Goal: Information Seeking & Learning: Check status

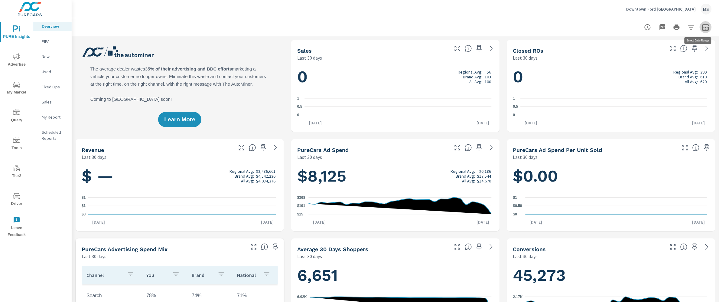
click at [704, 25] on button "button" at bounding box center [706, 27] width 12 height 12
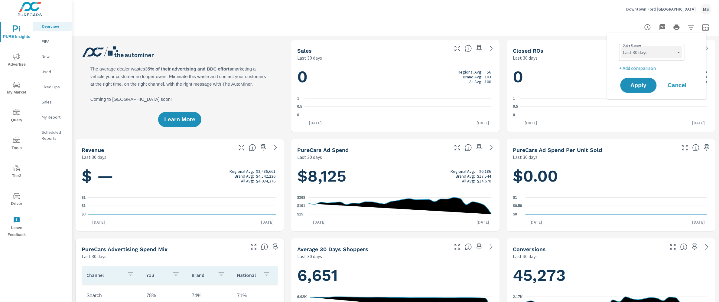
click at [660, 50] on select "Custom Yesterday Last week Last 7 days Last 14 days Last 30 days Last 45 days L…" at bounding box center [652, 52] width 60 height 12
click at [622, 46] on select "Custom Yesterday Last week Last 7 days Last 14 days Last 30 days Last 45 days L…" at bounding box center [652, 52] width 60 height 12
select select "Last month"
click at [642, 68] on p "+ Add comparison" at bounding box center [657, 67] width 77 height 7
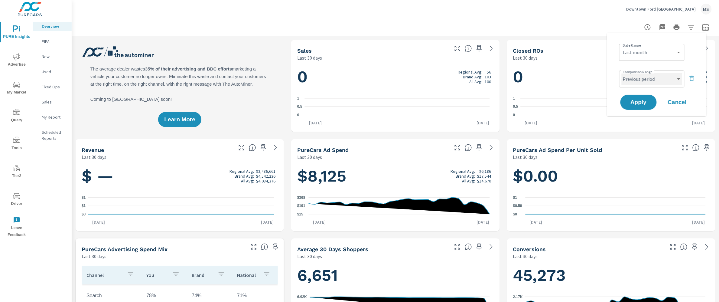
click at [643, 78] on select "Custom Previous period Previous month Previous year" at bounding box center [652, 79] width 60 height 12
click at [622, 73] on select "Custom Previous period Previous month Previous year" at bounding box center [652, 79] width 60 height 12
select select "Previous month"
click at [641, 100] on span "Apply" at bounding box center [638, 102] width 25 height 6
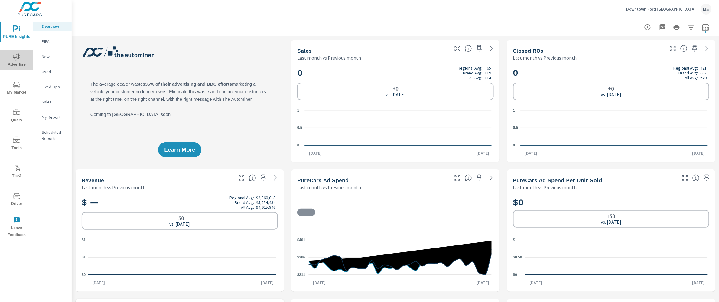
click at [18, 64] on span "Advertise" at bounding box center [16, 60] width 29 height 15
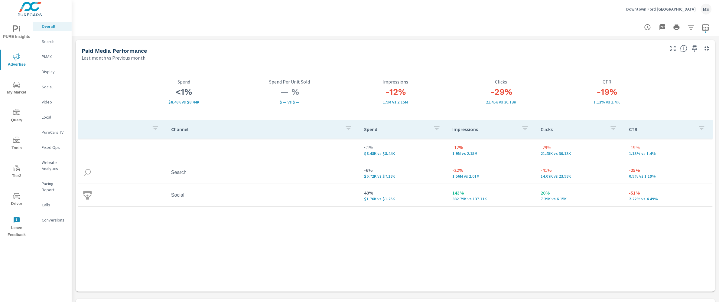
click at [59, 50] on nav "Overall Search PMAX Display Social Video Local PureCars TV Fixed Ops Website An…" at bounding box center [52, 125] width 38 height 215
click at [51, 57] on p "PMAX" at bounding box center [54, 57] width 25 height 6
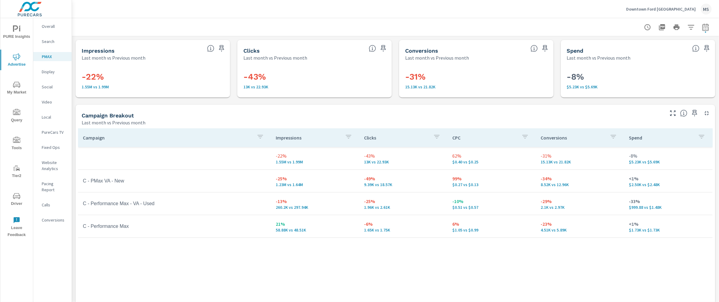
click at [20, 195] on span "Driver" at bounding box center [16, 199] width 29 height 15
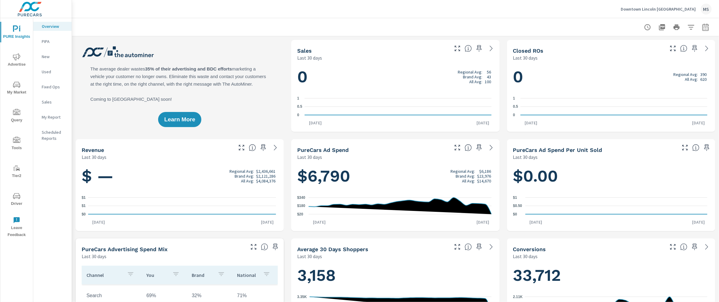
click at [702, 29] on icon "button" at bounding box center [705, 27] width 7 height 7
click at [646, 55] on select "Custom Yesterday Last week Last 7 days Last 14 days Last 30 days Last 45 days L…" at bounding box center [652, 52] width 60 height 12
click at [622, 46] on select "Custom Yesterday Last week Last 7 days Last 14 days Last 30 days Last 45 days L…" at bounding box center [652, 52] width 60 height 12
select select "Last month"
click at [632, 68] on p "+ Add comparison" at bounding box center [657, 67] width 77 height 7
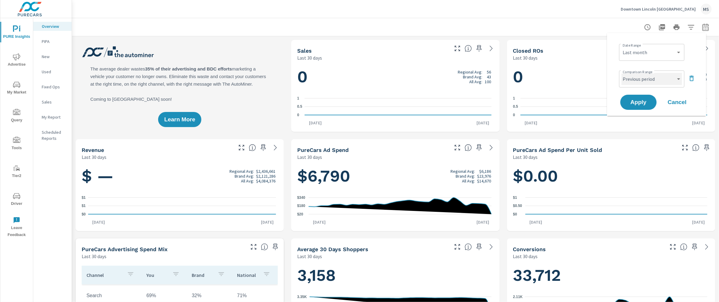
click at [638, 76] on select "Custom Previous period Previous month Previous year" at bounding box center [652, 79] width 60 height 12
click at [622, 73] on select "Custom Previous period Previous month Previous year" at bounding box center [652, 79] width 60 height 12
select select "Previous month"
click at [642, 102] on span "Apply" at bounding box center [638, 102] width 25 height 6
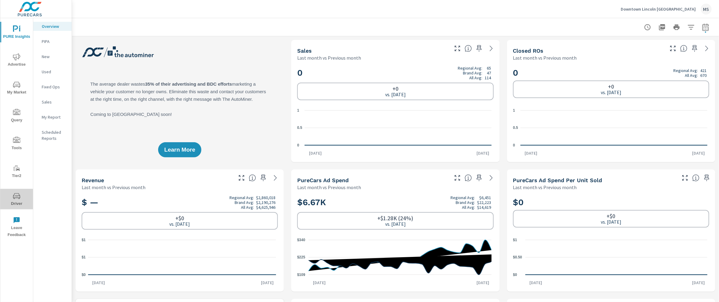
click at [13, 202] on span "Driver" at bounding box center [16, 199] width 29 height 15
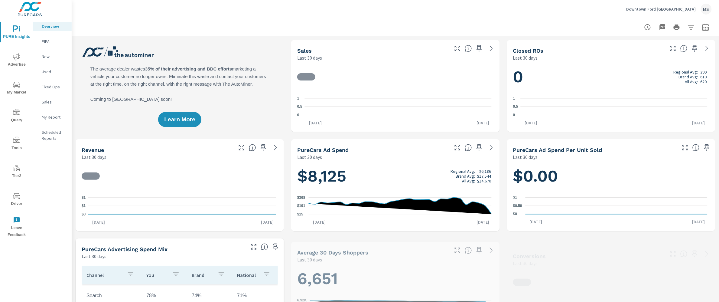
click at [52, 115] on p "My Report" at bounding box center [54, 117] width 25 height 6
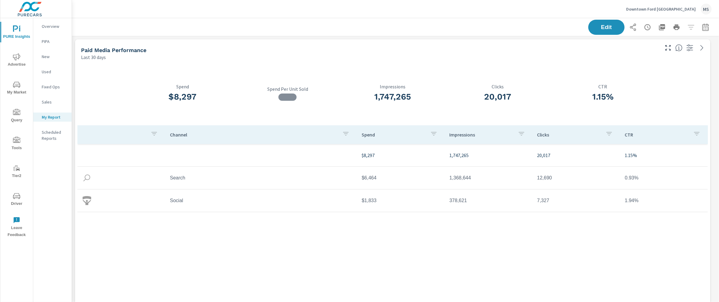
scroll to position [15, 0]
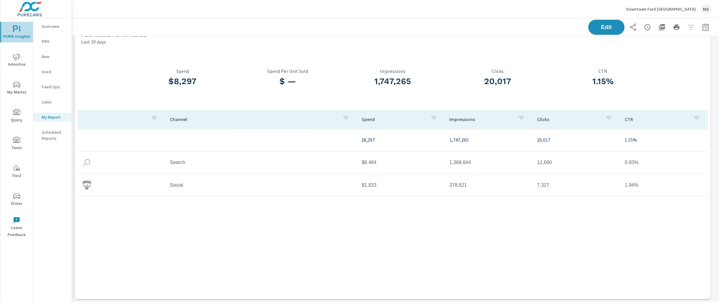
click at [17, 31] on icon "nav menu" at bounding box center [16, 28] width 7 height 7
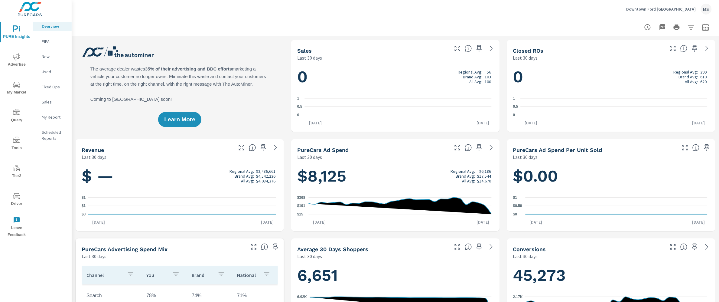
click at [16, 62] on span "Advertise" at bounding box center [16, 60] width 29 height 15
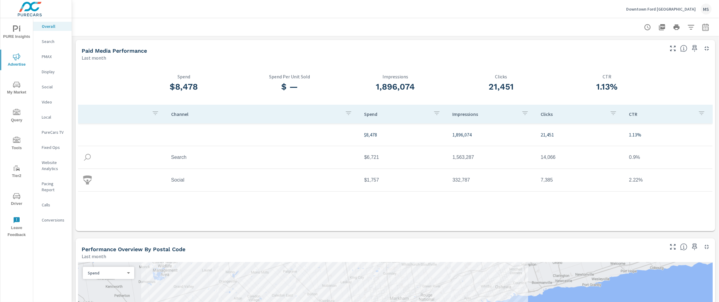
click at [46, 41] on p "Search" at bounding box center [54, 41] width 25 height 6
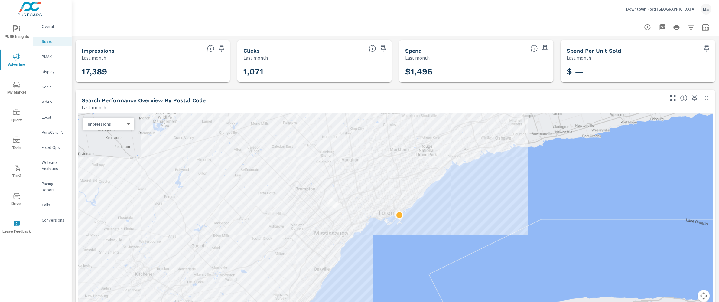
click at [366, 94] on div "Search Performance Overview By Postal Code Last month" at bounding box center [371, 99] width 590 height 21
click at [702, 27] on icon "button" at bounding box center [705, 27] width 7 height 7
select select "Last month"
click at [633, 67] on p "+ Add comparison" at bounding box center [657, 67] width 77 height 7
click at [636, 77] on select "Custom Previous period Previous month Previous year" at bounding box center [652, 79] width 60 height 12
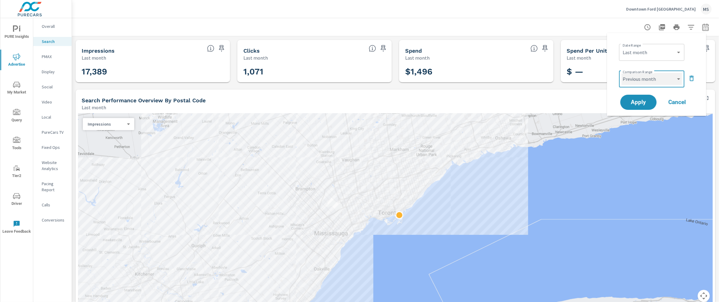
click at [622, 73] on select "Custom Previous period Previous month Previous year" at bounding box center [652, 79] width 60 height 12
select select "Previous month"
click at [638, 103] on span "Apply" at bounding box center [638, 102] width 25 height 6
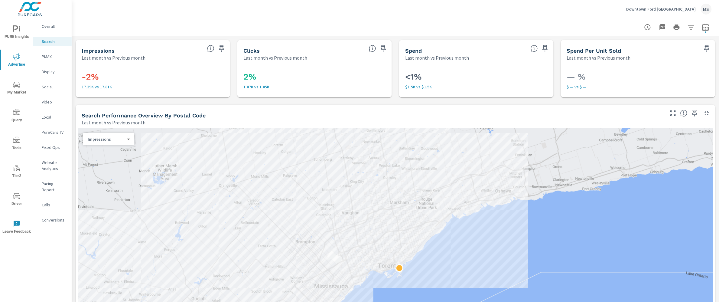
click at [52, 168] on p "Website Analytics" at bounding box center [54, 165] width 25 height 12
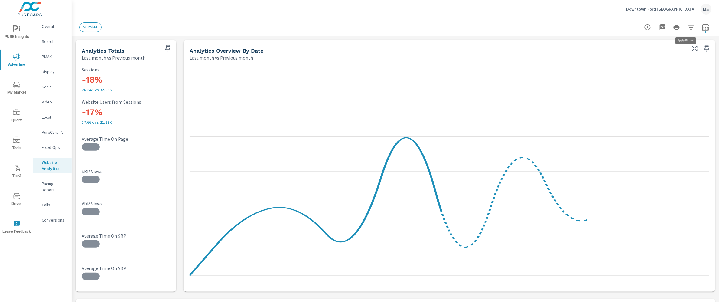
click at [688, 26] on icon "button" at bounding box center [691, 27] width 7 height 7
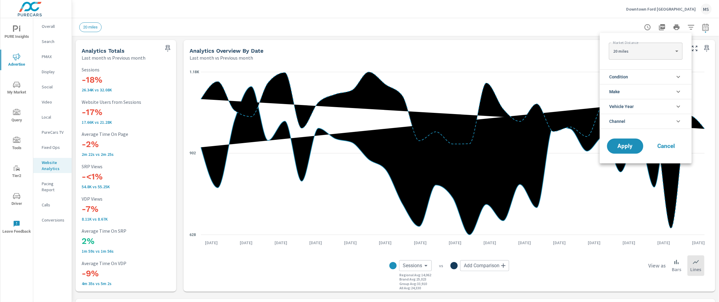
click at [626, 123] on li "Channel" at bounding box center [646, 121] width 92 height 15
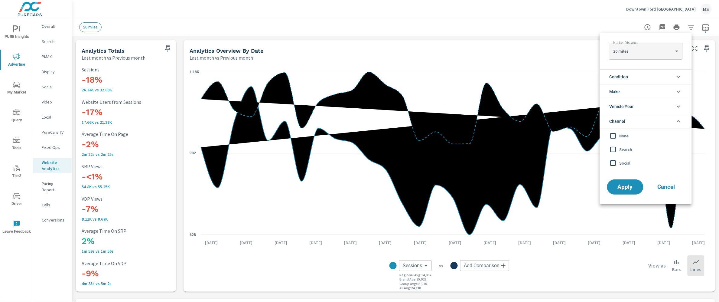
click at [618, 145] on input "filter options" at bounding box center [613, 149] width 13 height 13
click at [616, 166] on input "filter options" at bounding box center [613, 163] width 13 height 13
click at [621, 186] on span "Apply" at bounding box center [625, 187] width 25 height 6
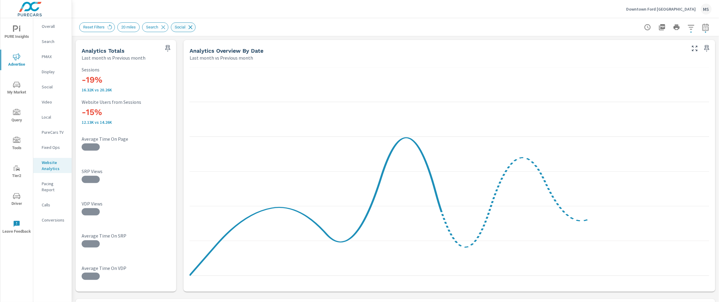
click at [194, 25] on icon at bounding box center [190, 27] width 7 height 7
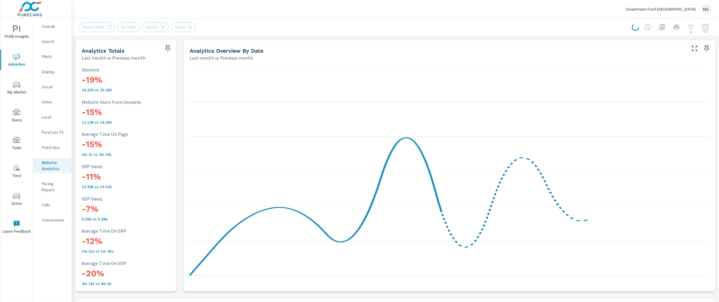
click at [166, 27] on div "Reset Filters 20 miles Search Social" at bounding box center [139, 27] width 121 height 10
click at [50, 58] on p "PMAX" at bounding box center [54, 57] width 25 height 6
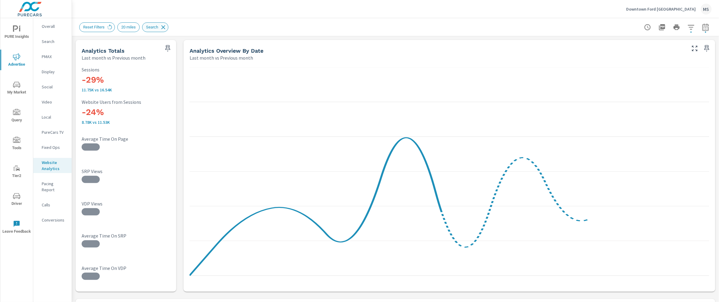
click at [167, 27] on icon at bounding box center [163, 27] width 7 height 7
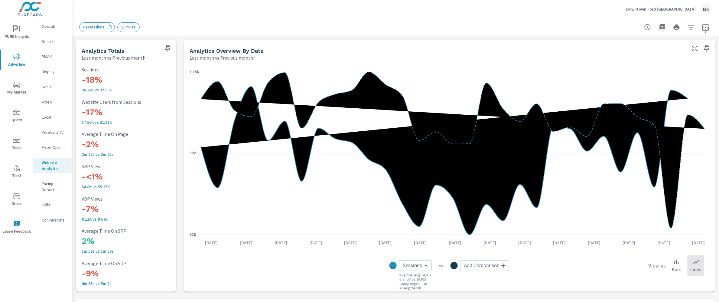
click at [48, 58] on p "PMAX" at bounding box center [54, 57] width 25 height 6
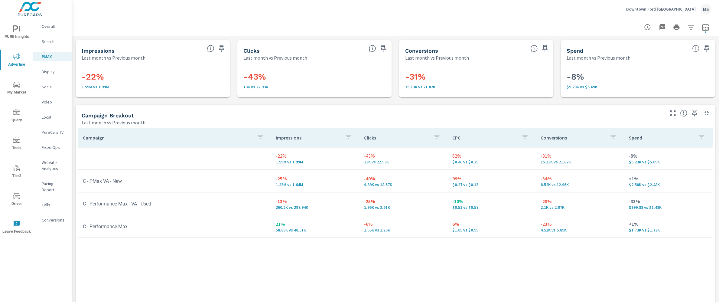
click at [50, 84] on p "Social" at bounding box center [54, 87] width 25 height 6
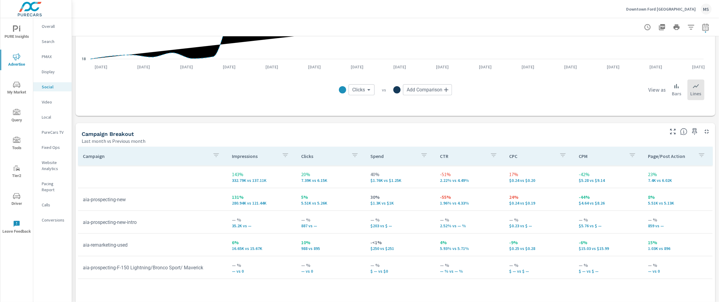
scroll to position [180, 0]
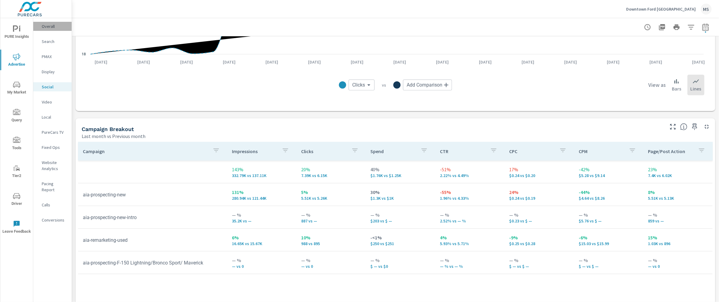
click at [45, 23] on p "Overall" at bounding box center [54, 26] width 25 height 6
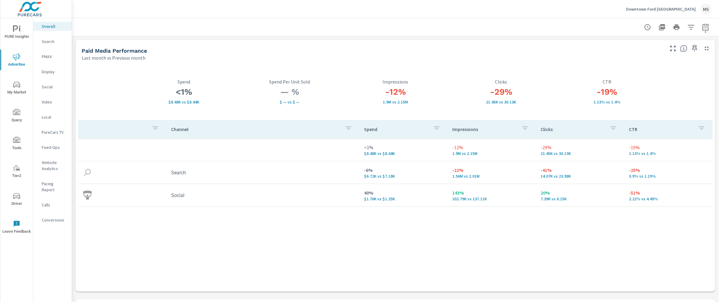
click at [47, 162] on p "Website Analytics" at bounding box center [54, 165] width 25 height 12
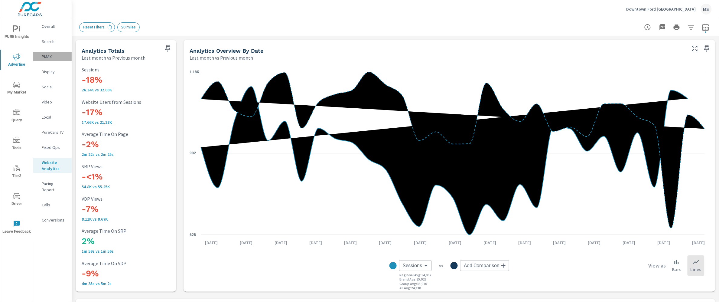
click at [45, 57] on p "PMAX" at bounding box center [54, 57] width 25 height 6
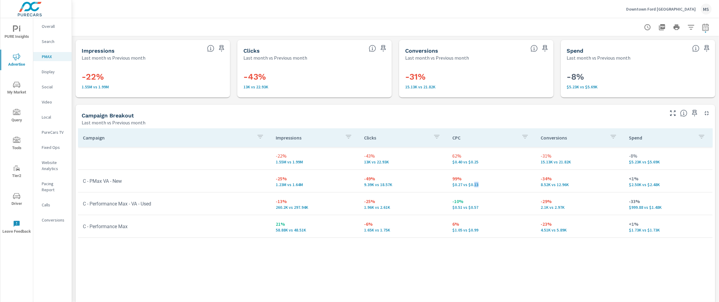
drag, startPoint x: 476, startPoint y: 184, endPoint x: 481, endPoint y: 186, distance: 5.8
click at [471, 185] on p "$0.27 vs $0.13" at bounding box center [492, 184] width 79 height 5
click at [484, 185] on p "$0.27 vs $0.13" at bounding box center [492, 184] width 79 height 5
click at [46, 86] on p "Social" at bounding box center [54, 87] width 25 height 6
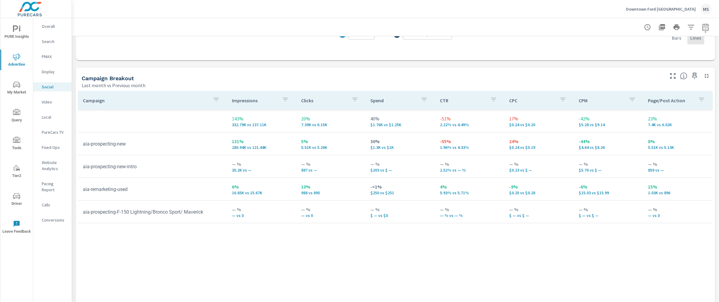
scroll to position [227, 0]
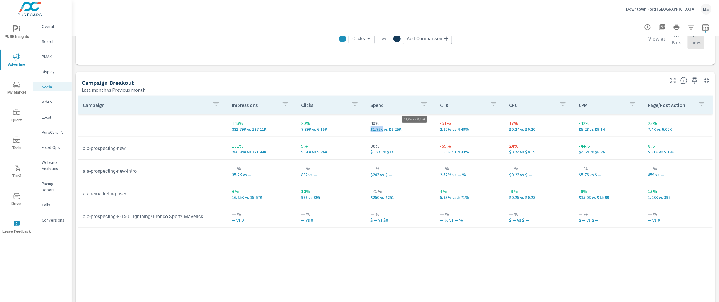
drag, startPoint x: 380, startPoint y: 128, endPoint x: 368, endPoint y: 127, distance: 12.2
click at [371, 127] on p "$1.76K vs $1.25K" at bounding box center [401, 129] width 60 height 5
click at [342, 250] on div "Campaign Impressions Clicks Spend CTR CPC CPM Page/Post Action 143% 332.79K vs …" at bounding box center [395, 204] width 635 height 216
click at [48, 41] on p "Search" at bounding box center [54, 41] width 25 height 6
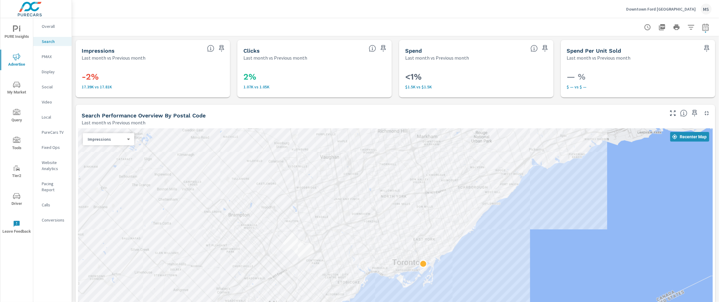
drag, startPoint x: 469, startPoint y: 254, endPoint x: 548, endPoint y: 249, distance: 79.0
click at [548, 249] on div at bounding box center [395, 264] width 635 height 272
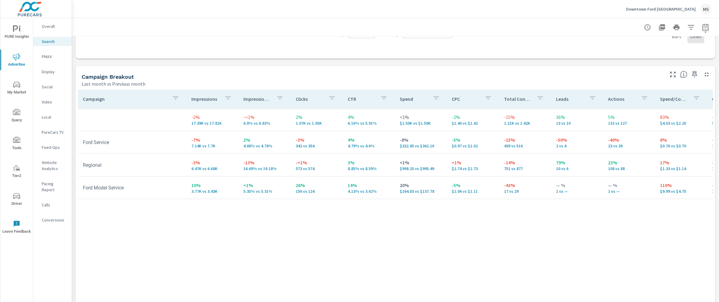
scroll to position [547, 0]
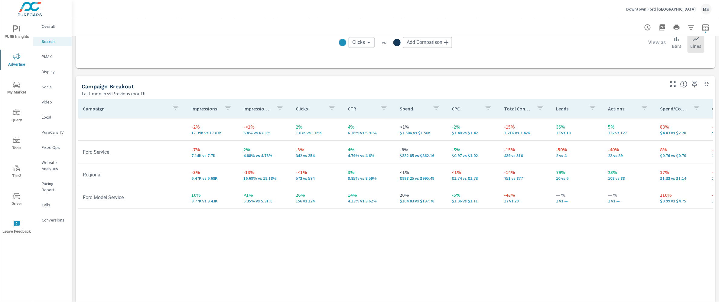
click at [13, 202] on span "Driver" at bounding box center [16, 199] width 29 height 15
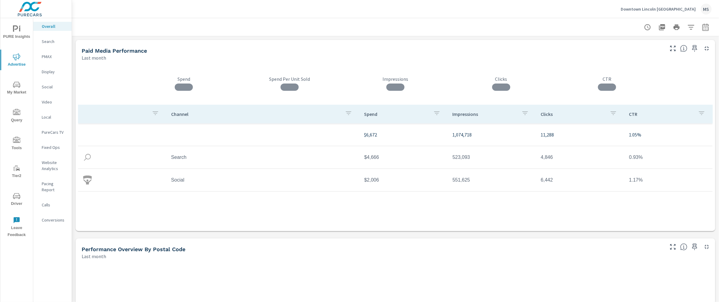
click at [48, 85] on p "Social" at bounding box center [54, 87] width 25 height 6
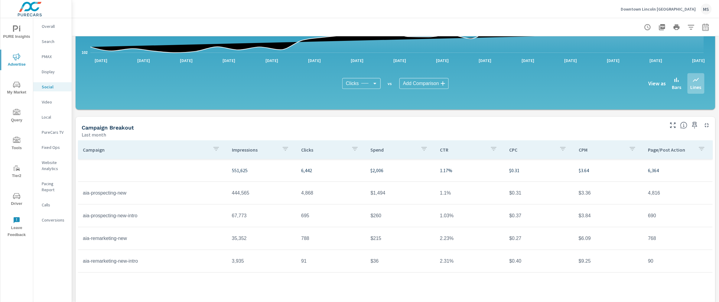
scroll to position [126, 0]
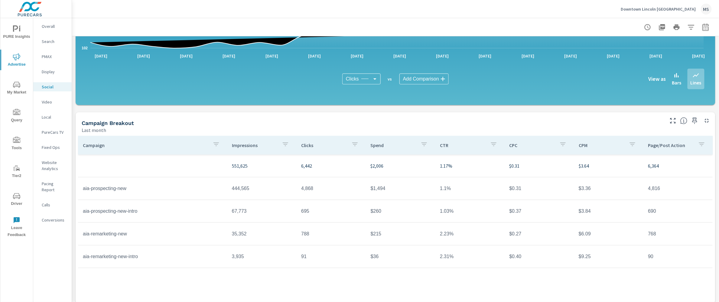
click at [702, 29] on icon "button" at bounding box center [705, 27] width 7 height 7
select select "Last month"
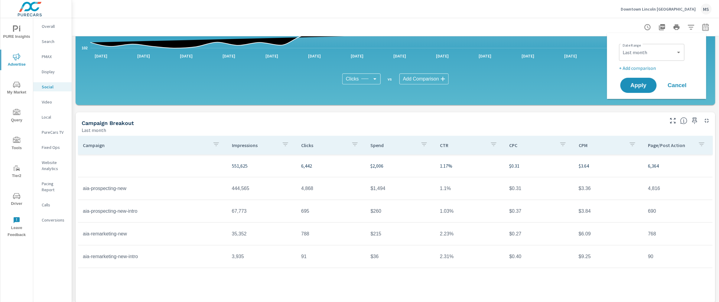
click at [642, 69] on p "+ Add comparison" at bounding box center [657, 67] width 77 height 7
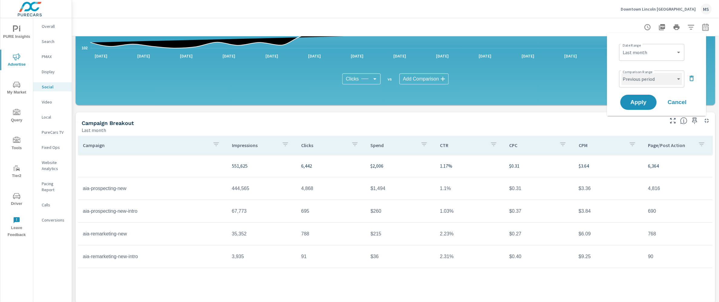
click at [644, 84] on select "Custom Previous period Previous month Previous year" at bounding box center [652, 79] width 60 height 12
click at [622, 73] on select "Custom Previous period Previous month Previous year" at bounding box center [652, 79] width 60 height 12
select select "Previous month"
click at [638, 101] on span "Apply" at bounding box center [638, 102] width 25 height 6
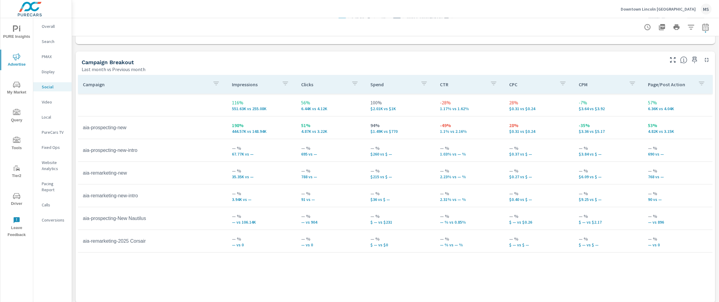
scroll to position [242, 0]
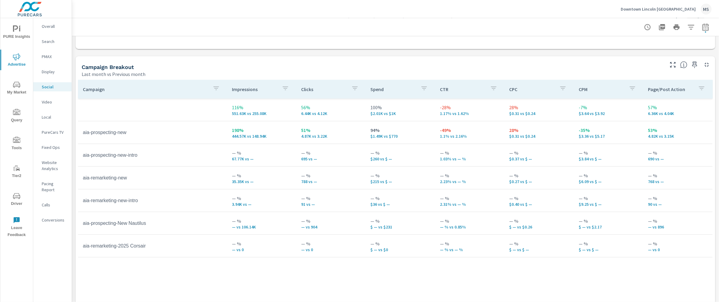
click at [52, 169] on p "Website Analytics" at bounding box center [54, 165] width 25 height 12
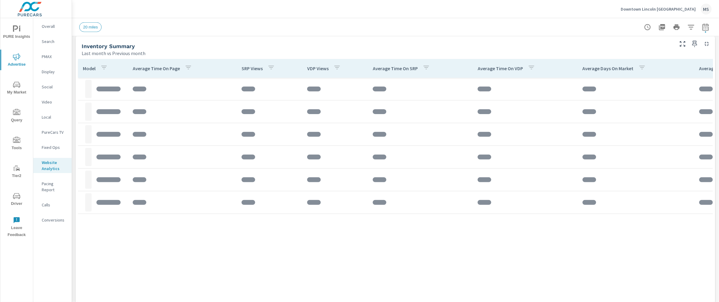
scroll to position [254, 0]
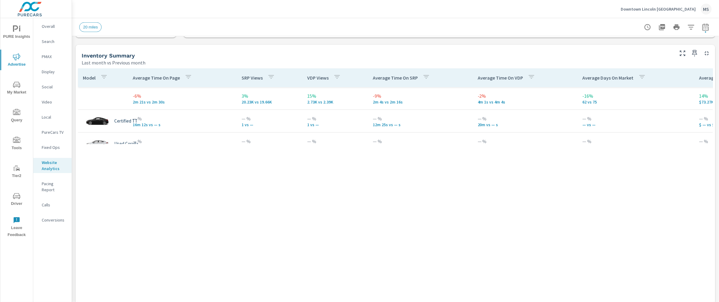
scroll to position [45, 0]
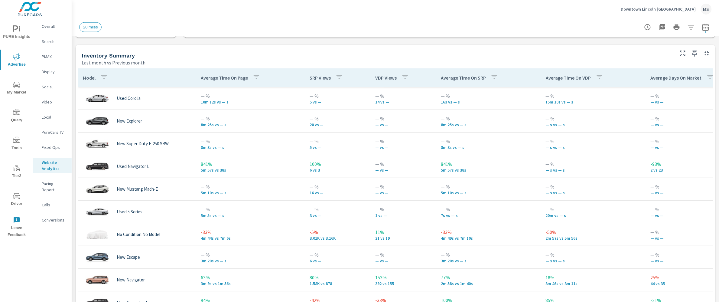
click at [688, 24] on icon "button" at bounding box center [691, 27] width 7 height 7
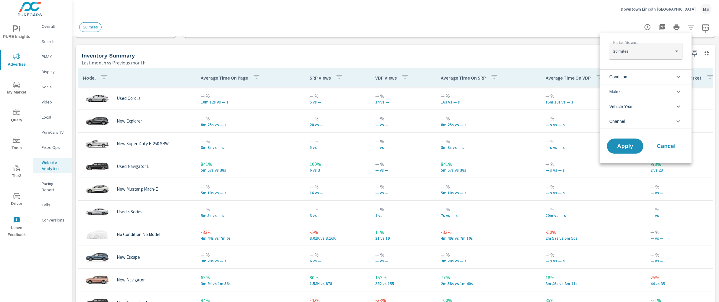
click at [627, 75] on span "Condition" at bounding box center [619, 77] width 18 height 15
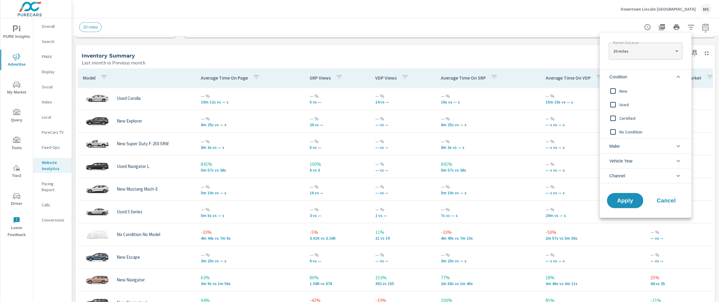
click at [621, 89] on span "New" at bounding box center [652, 90] width 66 height 7
click at [621, 203] on span "Apply" at bounding box center [625, 201] width 25 height 6
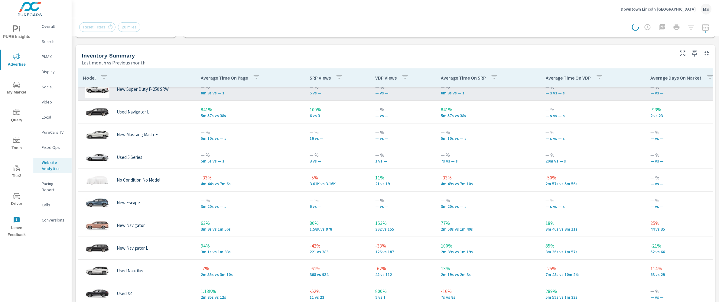
scroll to position [105, 0]
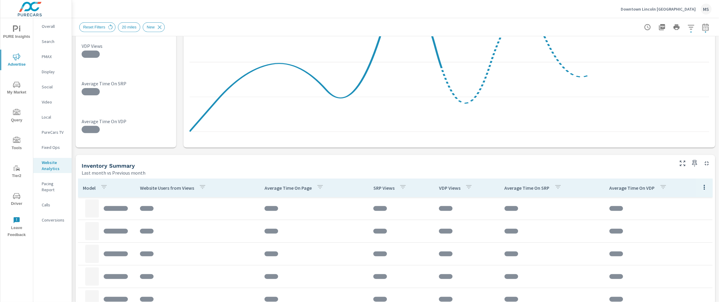
scroll to position [250, 0]
